Goal: Book appointment/travel/reservation

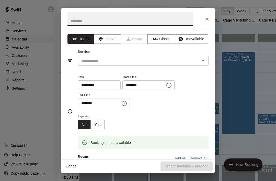
click at [93, 22] on input "text" at bounding box center [130, 19] width 126 height 14
type input "*******"
click at [187, 61] on input "text" at bounding box center [135, 61] width 113 height 6
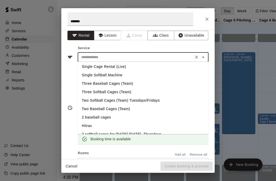
scroll to position [35, 0]
click at [119, 66] on li "Single Cage Rental (Live)" at bounding box center [143, 66] width 131 height 8
type input "**********"
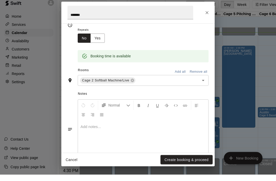
scroll to position [79, 0]
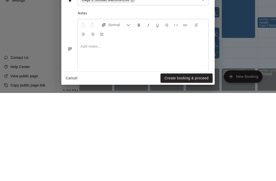
click at [189, 161] on button "Create booking & proceed" at bounding box center [187, 165] width 52 height 9
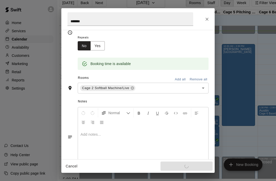
scroll to position [78, 0]
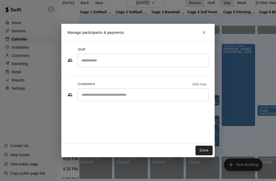
click at [206, 155] on button "Done" at bounding box center [204, 149] width 17 height 9
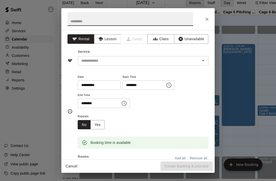
click at [132, 24] on input "text" at bounding box center [130, 19] width 126 height 14
type input "*******"
click at [151, 62] on input "text" at bounding box center [135, 61] width 113 height 6
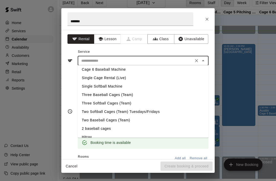
scroll to position [31, 0]
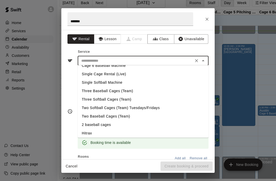
click at [120, 73] on li "Single Cage Rental (Live)" at bounding box center [143, 74] width 131 height 8
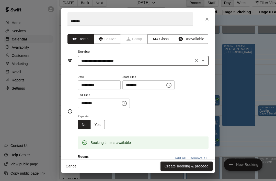
type input "**********"
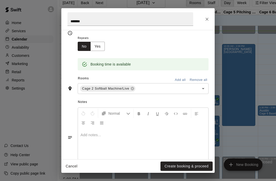
scroll to position [78, 0]
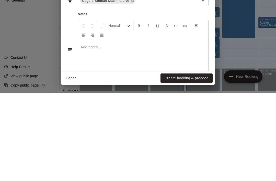
click at [190, 161] on button "Create booking & proceed" at bounding box center [187, 165] width 52 height 9
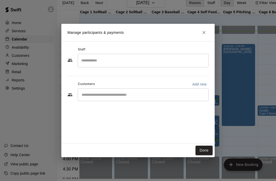
click at [205, 155] on button "Done" at bounding box center [204, 149] width 17 height 9
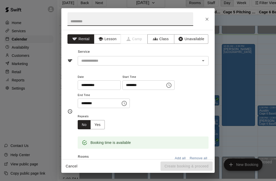
click at [106, 14] on input "text" at bounding box center [130, 19] width 126 height 14
type input "****"
click at [117, 60] on input "text" at bounding box center [135, 61] width 113 height 6
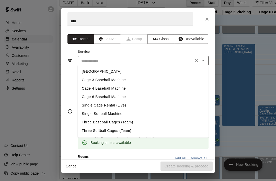
click at [106, 86] on li "Cage 4 Baseball Machine" at bounding box center [143, 88] width 131 height 8
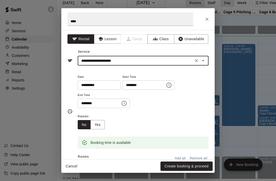
click at [203, 62] on icon "Open" at bounding box center [203, 61] width 6 height 6
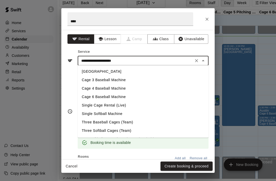
click at [117, 82] on li "Cage 3 Baseball Machine" at bounding box center [143, 80] width 131 height 8
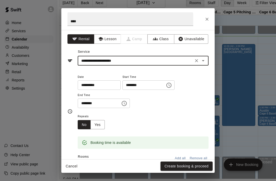
type input "**********"
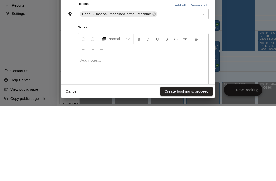
scroll to position [25, 4]
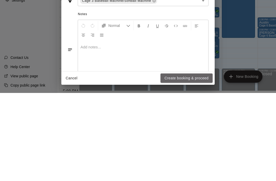
click at [193, 161] on button "Create booking & proceed" at bounding box center [187, 165] width 52 height 9
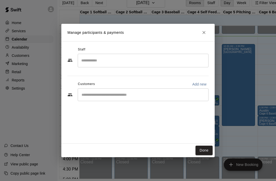
click at [206, 155] on button "Done" at bounding box center [204, 149] width 17 height 9
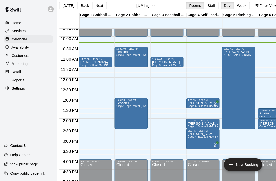
scroll to position [0, 4]
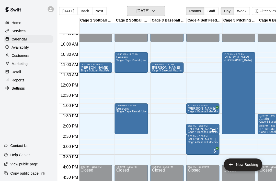
click at [163, 11] on button "[DATE]" at bounding box center [146, 11] width 38 height 10
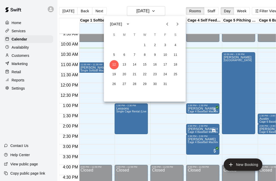
scroll to position [0, 4]
click at [134, 70] on button "21" at bounding box center [134, 74] width 9 height 9
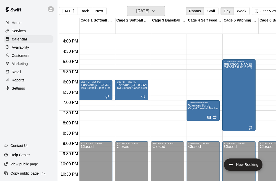
scroll to position [322, 0]
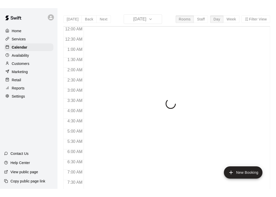
scroll to position [220, 0]
